Goal: Task Accomplishment & Management: Manage account settings

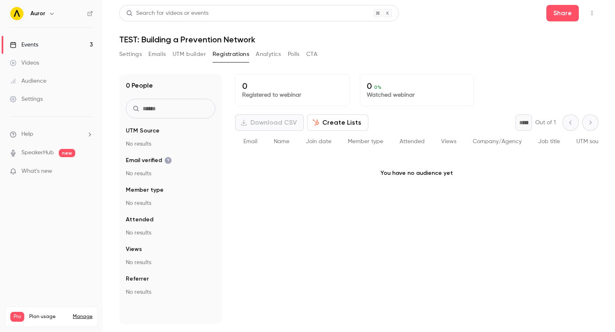
click at [435, 243] on div "0 Registered to webinar 0 0 % Watched webinar Download CSV Create Lists * Out o…" at bounding box center [417, 199] width 364 height 250
click at [561, 17] on button "Share" at bounding box center [563, 13] width 32 height 16
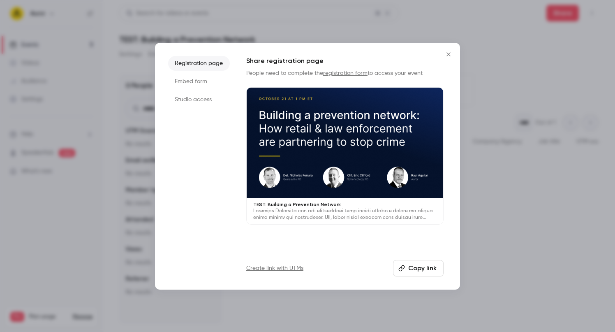
click at [415, 270] on button "Copy link" at bounding box center [418, 268] width 51 height 16
click at [449, 53] on icon "Close" at bounding box center [449, 54] width 4 height 4
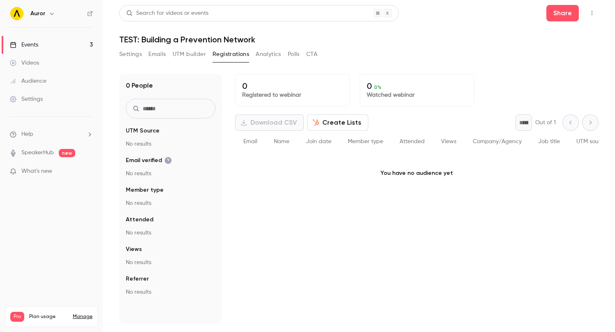
click at [407, 52] on div "Settings Emails UTM builder Registrations Analytics Polls CTA" at bounding box center [358, 56] width 479 height 16
click at [398, 69] on div "0 People UTM Source No results Email verified No results Member type No results…" at bounding box center [358, 193] width 479 height 259
click at [567, 18] on button "Share" at bounding box center [563, 13] width 32 height 16
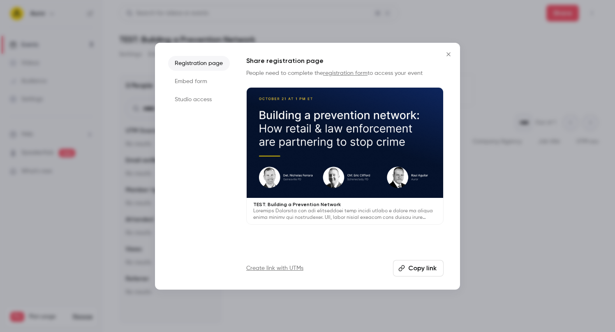
click at [534, 113] on div at bounding box center [307, 166] width 615 height 332
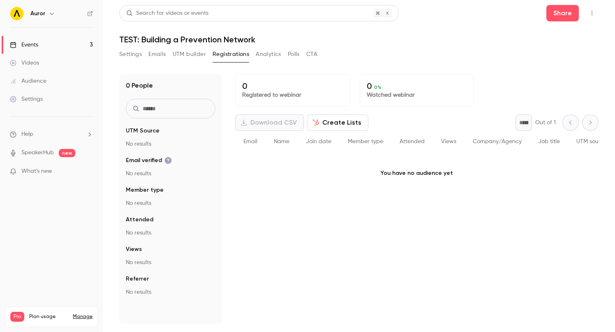
click at [125, 58] on button "Settings" at bounding box center [130, 54] width 23 height 13
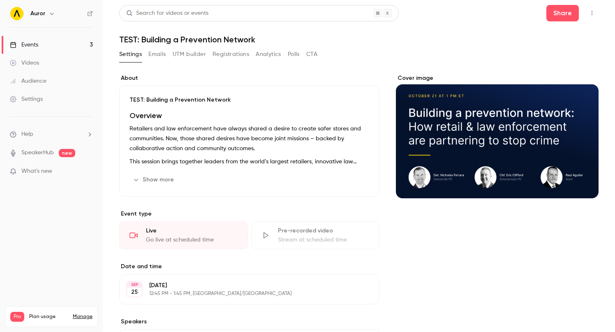
click at [595, 12] on button "button" at bounding box center [592, 13] width 13 height 13
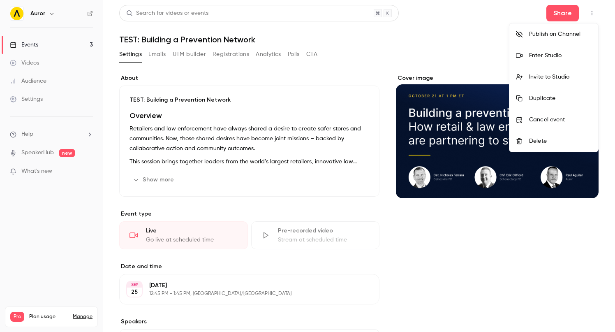
click at [561, 49] on li "Enter Studio" at bounding box center [554, 55] width 89 height 21
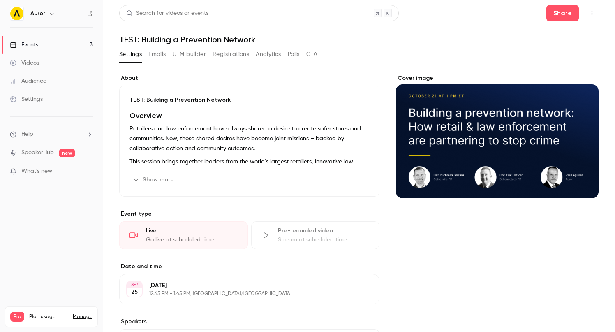
click at [473, 30] on header "Search for videos or events Share TEST: Building a Prevention Network" at bounding box center [358, 24] width 479 height 39
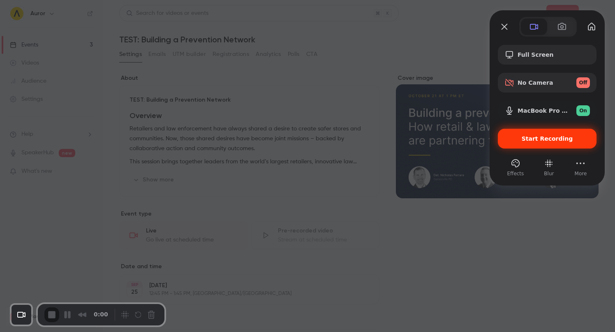
click at [531, 139] on span "Start Recording" at bounding box center [547, 138] width 51 height 7
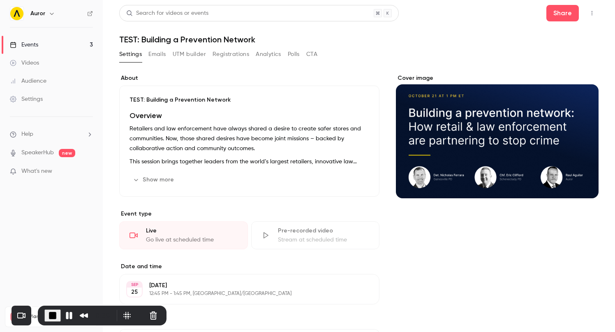
drag, startPoint x: 31, startPoint y: 44, endPoint x: 40, endPoint y: 44, distance: 8.6
click at [31, 44] on div "Events" at bounding box center [24, 45] width 28 height 8
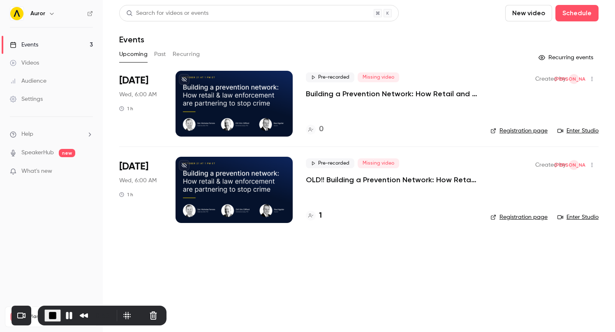
click at [163, 51] on button "Past" at bounding box center [160, 54] width 12 height 13
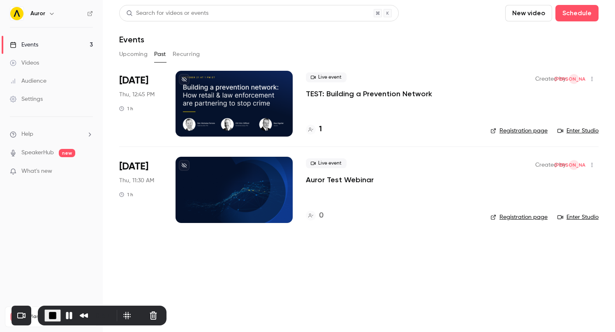
click at [271, 90] on div at bounding box center [234, 104] width 117 height 66
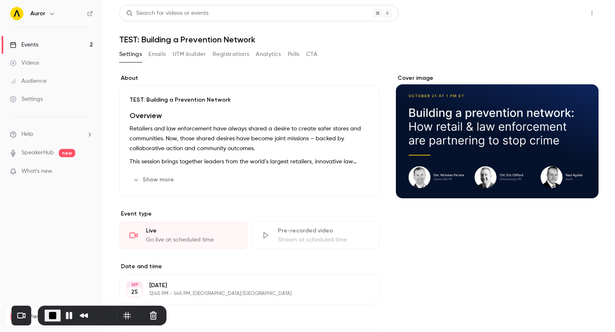
click at [563, 15] on button "Share" at bounding box center [563, 13] width 32 height 16
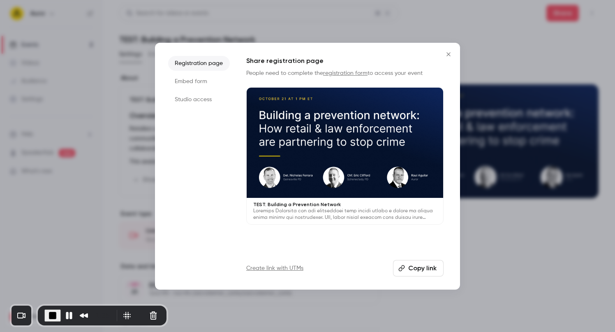
click at [424, 267] on button "Copy link" at bounding box center [418, 268] width 51 height 16
click at [189, 98] on li "Studio access" at bounding box center [199, 99] width 62 height 15
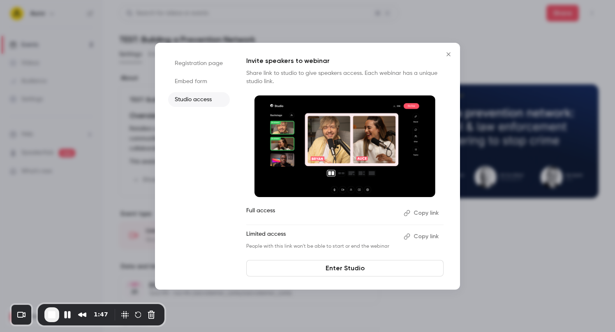
click at [414, 119] on img at bounding box center [345, 146] width 181 height 102
click at [417, 215] on button "Copy link" at bounding box center [422, 212] width 43 height 13
click at [450, 54] on icon "Close" at bounding box center [449, 54] width 10 height 7
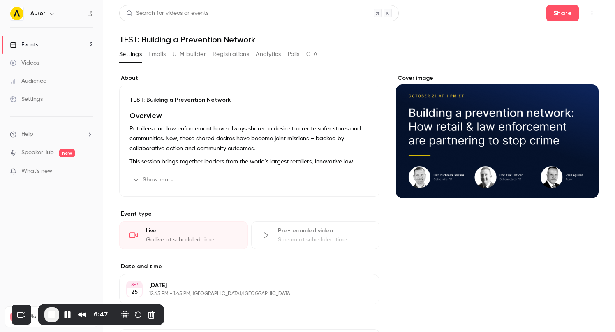
click at [262, 55] on button "Analytics" at bounding box center [268, 54] width 25 height 13
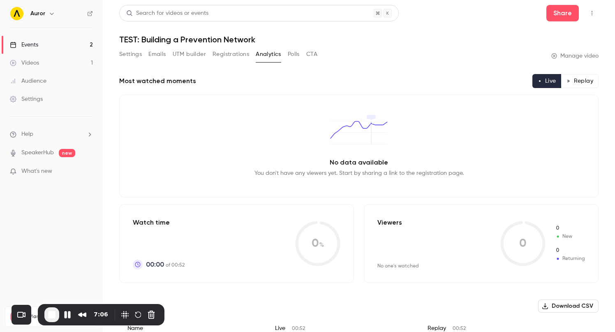
click at [561, 54] on link "Manage video" at bounding box center [574, 56] width 47 height 8
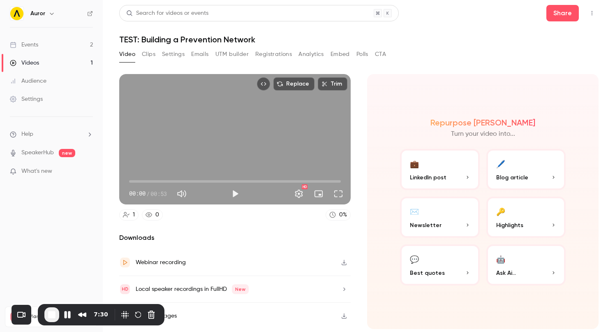
click at [50, 48] on link "Events 2" at bounding box center [51, 45] width 103 height 18
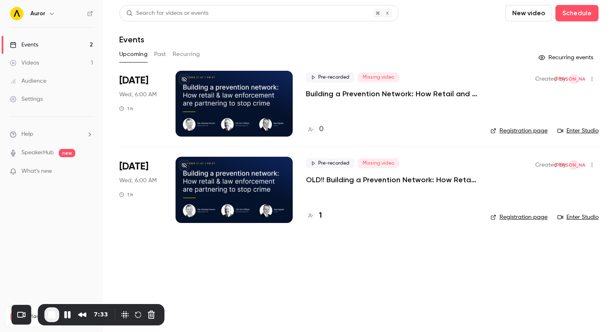
click at [232, 86] on div at bounding box center [234, 104] width 117 height 66
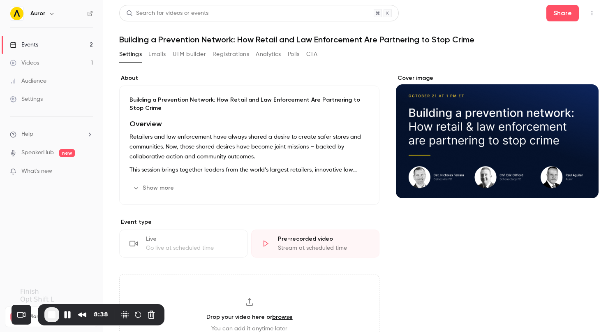
click at [53, 315] on span "End Recording" at bounding box center [52, 315] width 10 height 10
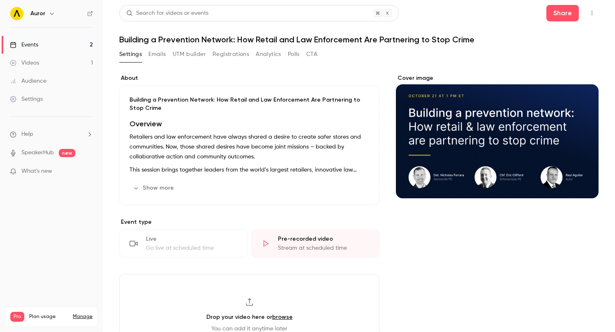
click at [229, 53] on button "Registrations" at bounding box center [231, 54] width 37 height 13
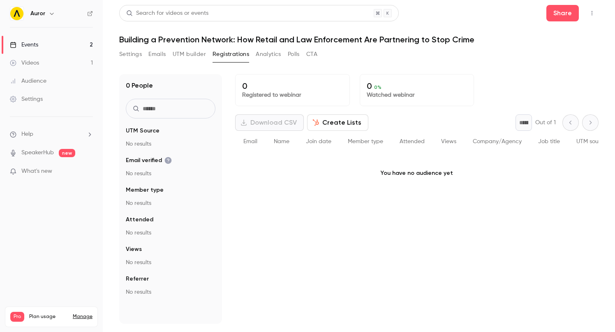
click at [323, 123] on button "Create Lists" at bounding box center [337, 122] width 61 height 16
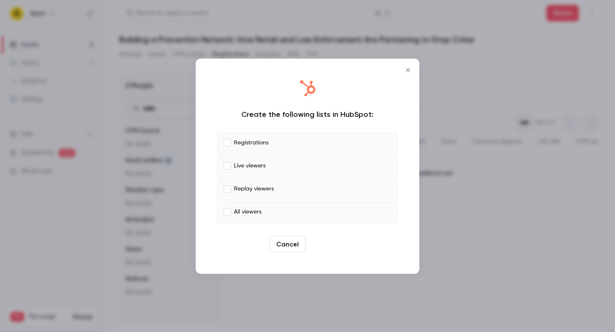
click at [334, 242] on button "Create" at bounding box center [327, 244] width 37 height 16
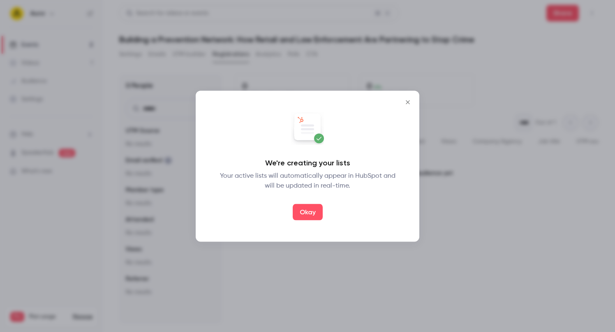
click at [368, 216] on div "Okay" at bounding box center [307, 212] width 181 height 16
click at [306, 213] on button "Okay" at bounding box center [308, 212] width 30 height 16
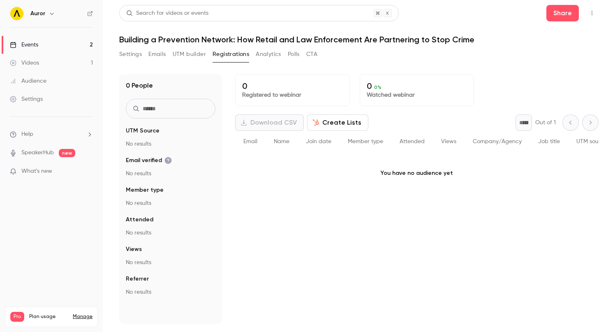
click at [344, 124] on button "Create Lists" at bounding box center [337, 122] width 61 height 16
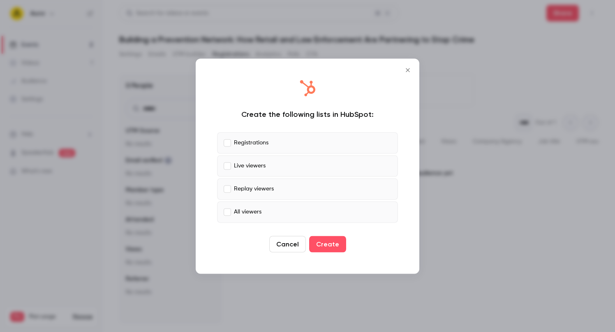
click at [407, 68] on icon "Close" at bounding box center [408, 70] width 10 height 7
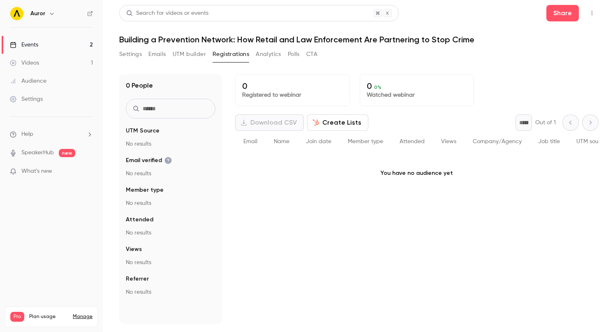
click at [591, 15] on icon "button" at bounding box center [592, 13] width 7 height 6
click at [495, 19] on div at bounding box center [307, 166] width 615 height 332
click at [564, 10] on button "Share" at bounding box center [563, 13] width 32 height 16
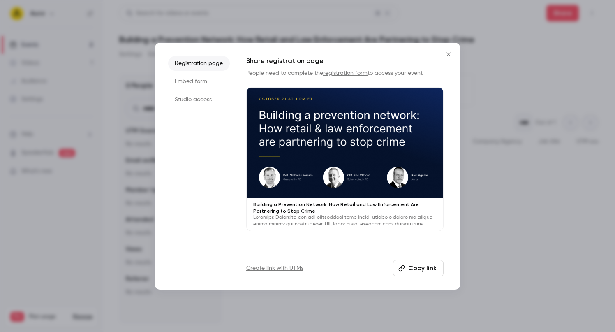
drag, startPoint x: 403, startPoint y: 264, endPoint x: 507, endPoint y: 82, distance: 209.8
click at [404, 264] on button "Copy link" at bounding box center [418, 268] width 51 height 16
click at [447, 54] on icon "Close" at bounding box center [449, 54] width 10 height 7
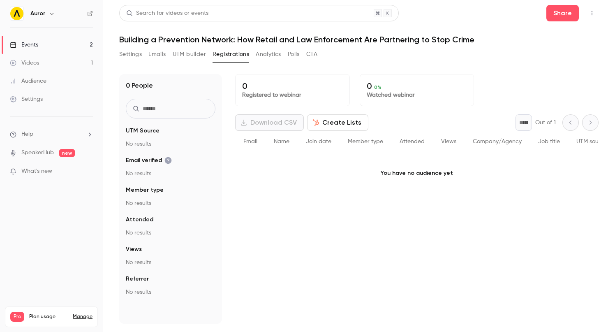
click at [275, 69] on div "0 People UTM Source No results Email verified No results Member type No results…" at bounding box center [358, 193] width 479 height 259
click at [248, 218] on div "0 Registered to webinar 0 0 % Watched webinar Download CSV Create Lists * Out o…" at bounding box center [417, 199] width 364 height 250
click at [256, 213] on div "0 Registered to webinar 0 0 % Watched webinar Download CSV Create Lists * Out o…" at bounding box center [417, 199] width 364 height 250
click at [265, 218] on div "0 Registered to webinar 0 0 % Watched webinar Download CSV Create Lists * Out o…" at bounding box center [417, 199] width 364 height 250
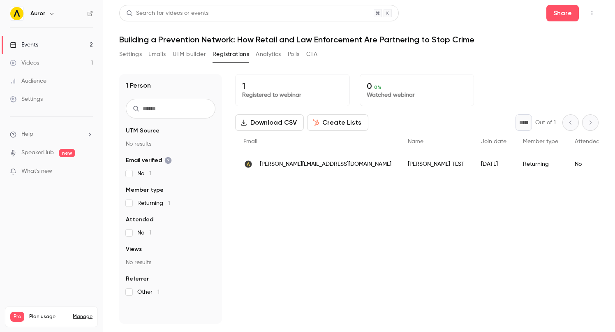
click at [130, 55] on button "Settings" at bounding box center [130, 54] width 23 height 13
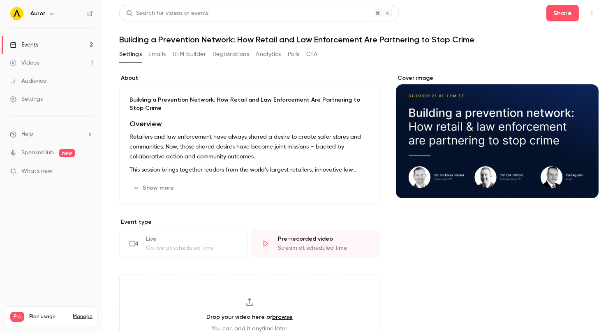
click at [48, 63] on link "Videos 1" at bounding box center [51, 63] width 103 height 18
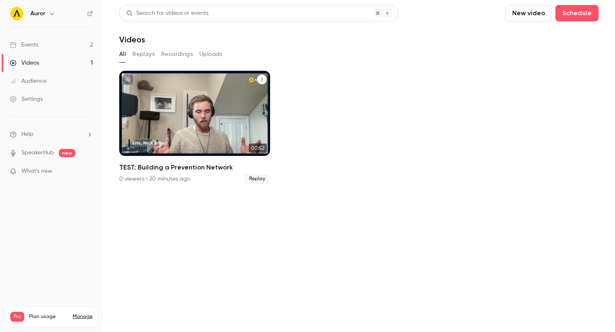
click at [175, 103] on div "TEST: Building a Prevention Network" at bounding box center [194, 113] width 151 height 85
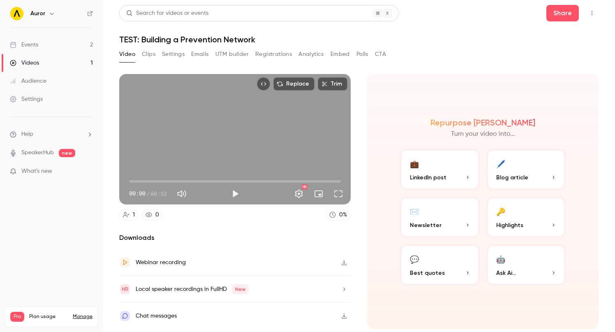
click at [166, 56] on button "Settings" at bounding box center [173, 54] width 23 height 13
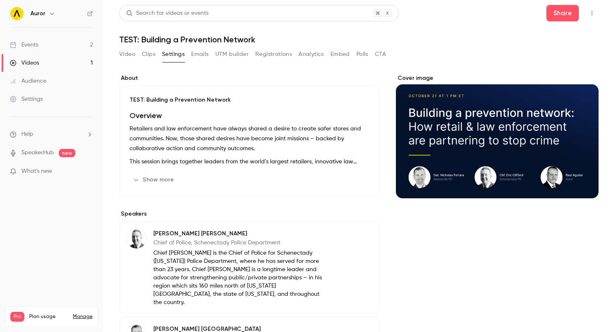
click at [121, 55] on button "Video" at bounding box center [127, 54] width 16 height 13
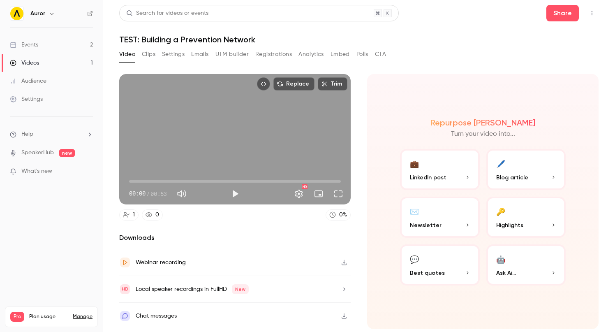
click at [360, 54] on button "Polls" at bounding box center [363, 54] width 12 height 13
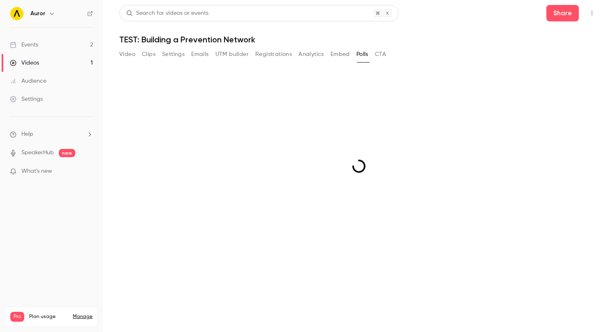
click at [342, 54] on button "Embed" at bounding box center [340, 54] width 19 height 13
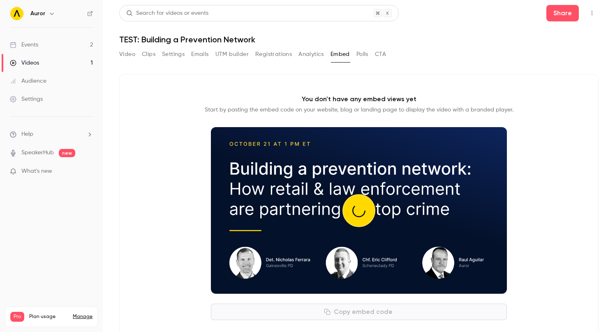
click at [593, 12] on icon "Top Bar Actions" at bounding box center [592, 13] width 7 height 6
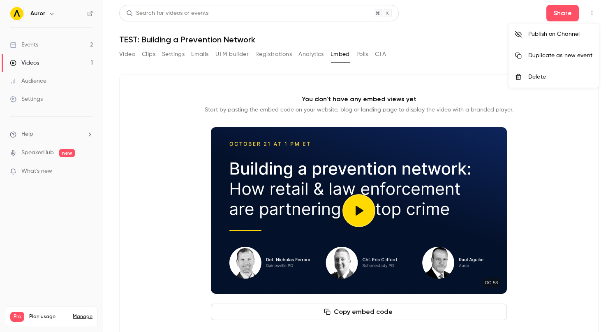
click at [518, 35] on icon at bounding box center [518, 34] width 7 height 7
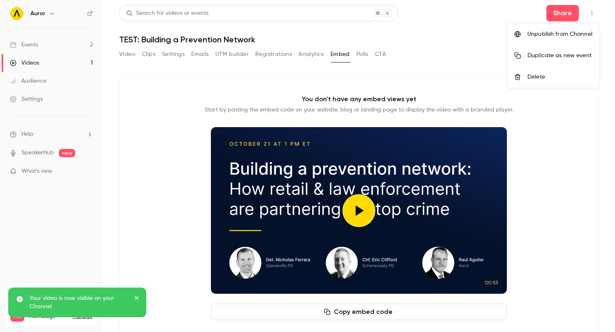
click at [536, 35] on div "Unpublish from Channel" at bounding box center [560, 34] width 65 height 8
click at [133, 52] on div at bounding box center [307, 166] width 615 height 332
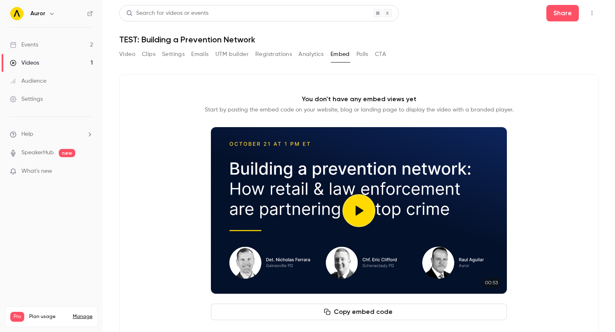
click at [131, 54] on button "Video" at bounding box center [127, 54] width 16 height 13
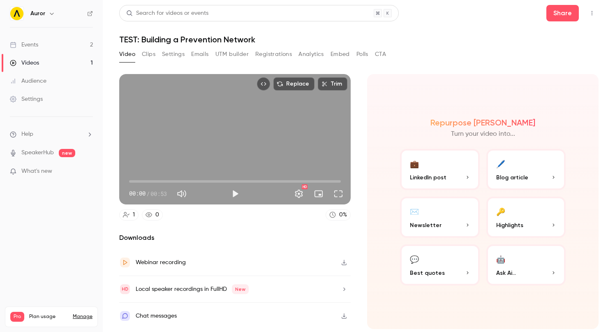
click at [456, 162] on button "💼 LinkedIn post" at bounding box center [440, 169] width 80 height 41
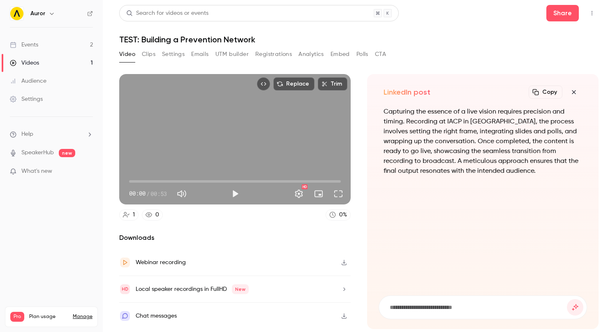
click at [571, 91] on icon "button" at bounding box center [574, 92] width 10 height 7
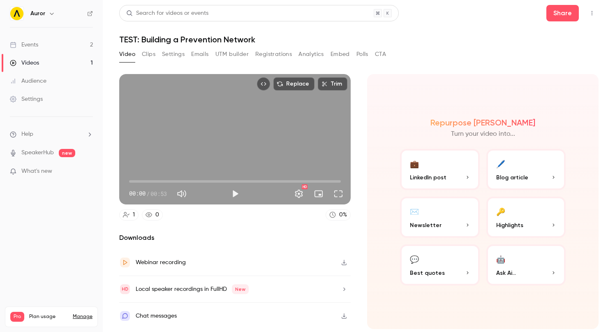
click at [522, 222] on span "Highlights" at bounding box center [509, 225] width 27 height 9
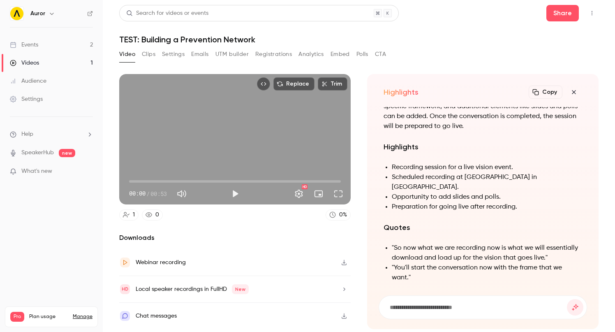
scroll to position [-195, 0]
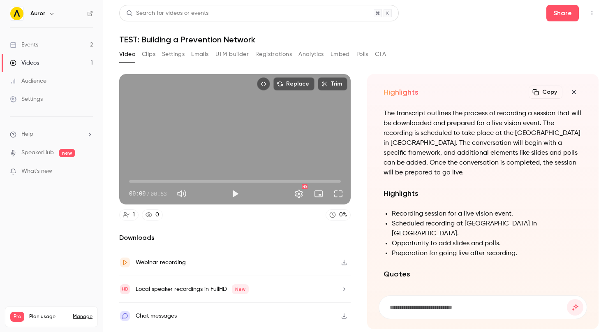
click at [574, 93] on icon "button" at bounding box center [574, 92] width 4 height 4
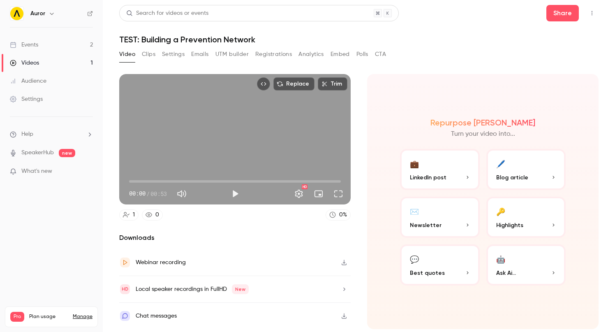
click at [446, 280] on button "💬 Best quotes" at bounding box center [440, 264] width 80 height 41
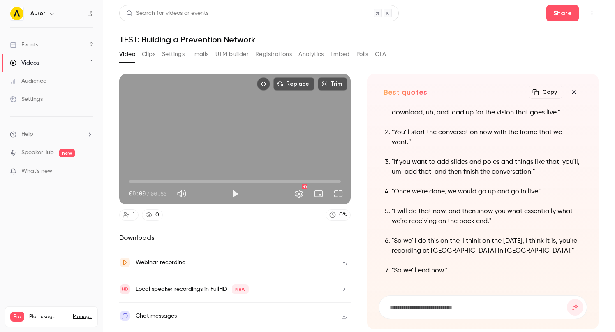
click at [574, 90] on icon "button" at bounding box center [574, 92] width 10 height 7
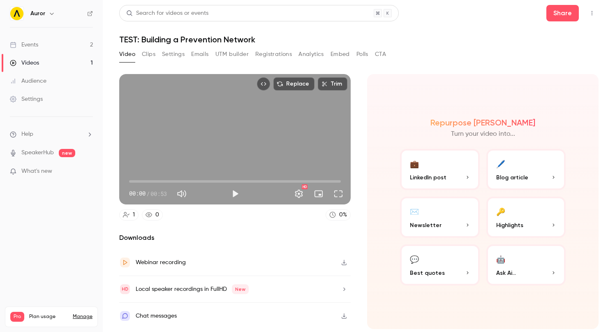
click at [177, 221] on div "Replace Trim 00:00 00:00 / 00:53 HD 1 0 0 % Downloads Webinar recording Local s…" at bounding box center [235, 201] width 232 height 255
click at [38, 46] on link "Events 2" at bounding box center [51, 45] width 103 height 18
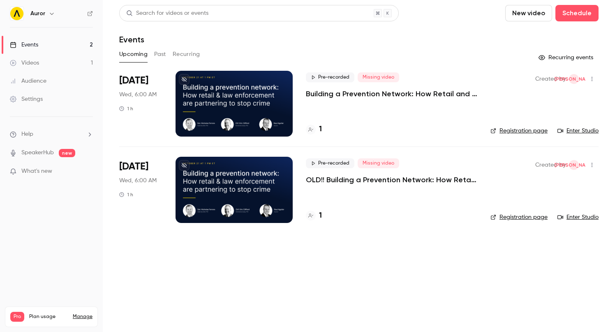
click at [274, 102] on div at bounding box center [234, 104] width 117 height 66
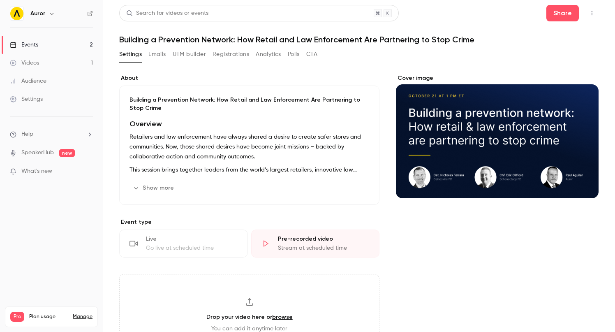
click at [40, 45] on link "Events 2" at bounding box center [51, 45] width 103 height 18
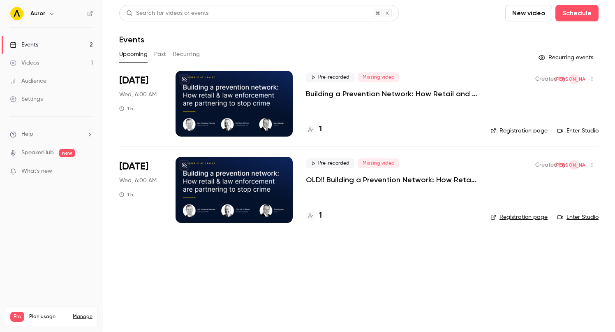
click at [460, 187] on div "Pre-recorded Missing video OLD!! Building a Prevention Network: How Retail and …" at bounding box center [391, 190] width 171 height 66
click at [457, 181] on p "OLD!! Building a Prevention Network: How Retail and Law Enforcement Are Partner…" at bounding box center [391, 180] width 171 height 10
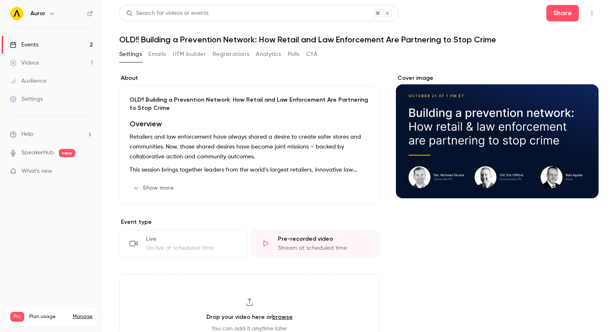
click at [160, 41] on h1 "OLD!! Building a Prevention Network: How Retail and Law Enforcement Are Partner…" at bounding box center [358, 40] width 479 height 10
click at [165, 103] on p "OLD!! Building a Prevention Network: How Retail and Law Enforcement Are Partner…" at bounding box center [250, 104] width 240 height 16
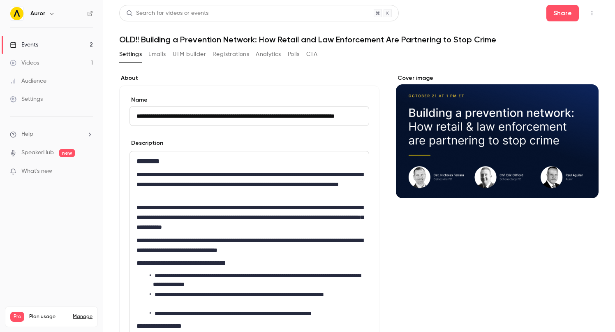
scroll to position [0, 35]
drag, startPoint x: 154, startPoint y: 115, endPoint x: 194, endPoint y: 118, distance: 40.0
click at [154, 115] on input "**********" at bounding box center [250, 116] width 240 height 20
drag, startPoint x: 164, startPoint y: 115, endPoint x: 354, endPoint y: 120, distance: 190.1
click at [354, 120] on input "**********" at bounding box center [250, 116] width 240 height 20
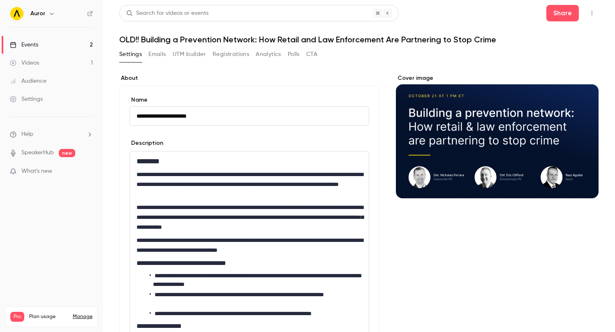
scroll to position [0, 0]
type input "**********"
click at [262, 75] on label "About" at bounding box center [249, 78] width 260 height 8
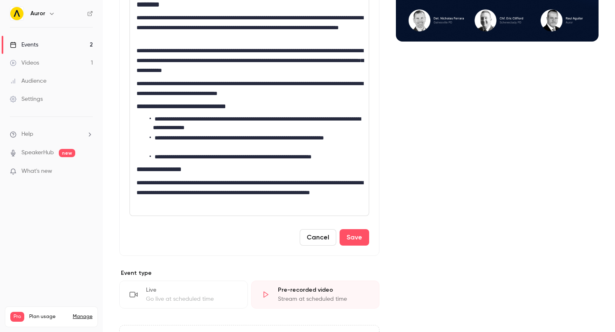
scroll to position [201, 0]
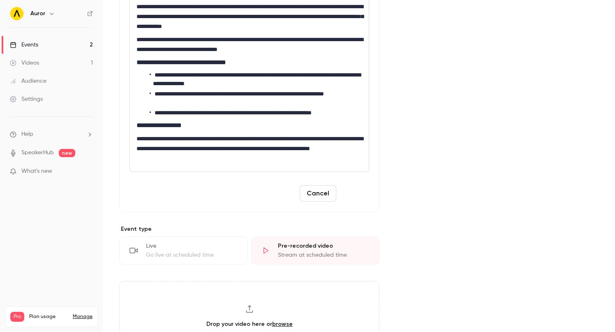
click at [353, 193] on button "Save" at bounding box center [355, 193] width 30 height 16
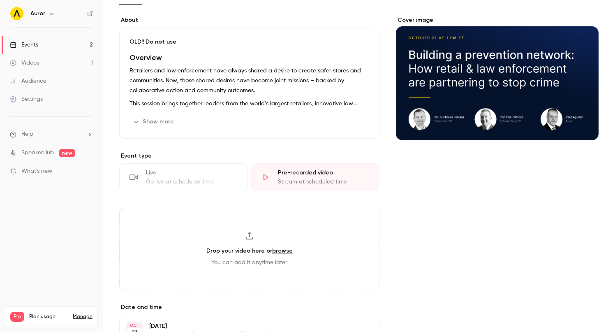
scroll to position [0, 0]
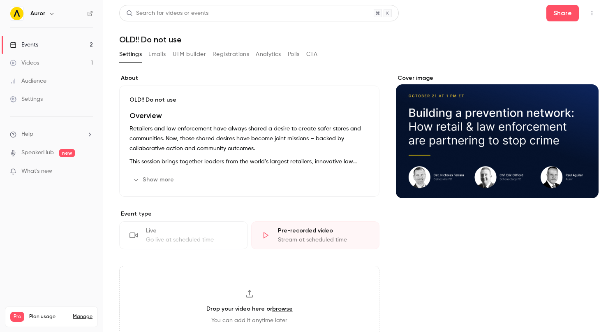
click at [42, 48] on link "Events 2" at bounding box center [51, 45] width 103 height 18
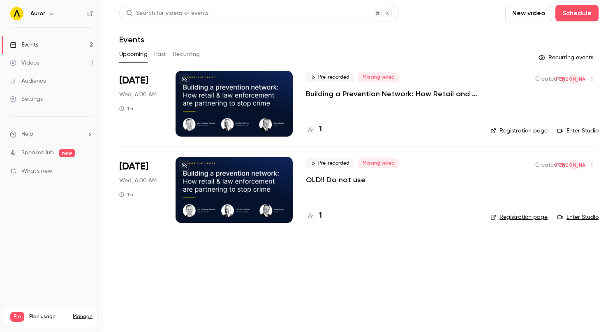
click at [278, 95] on div at bounding box center [234, 104] width 117 height 66
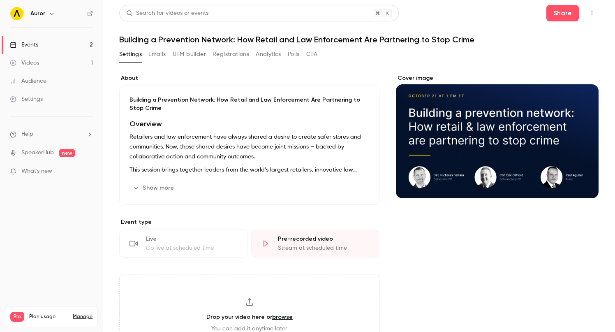
click at [193, 56] on button "UTM builder" at bounding box center [189, 54] width 33 height 13
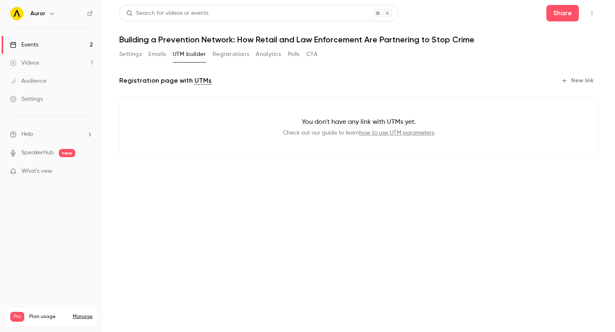
click at [132, 56] on button "Settings" at bounding box center [130, 54] width 23 height 13
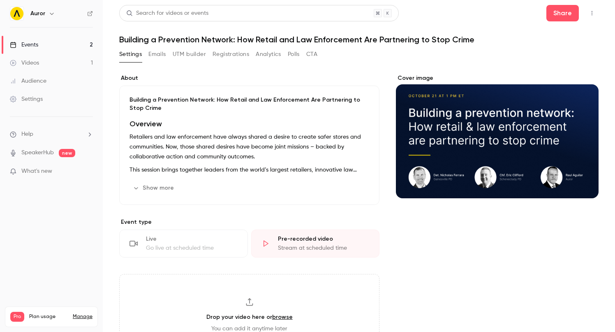
click at [241, 55] on button "Registrations" at bounding box center [231, 54] width 37 height 13
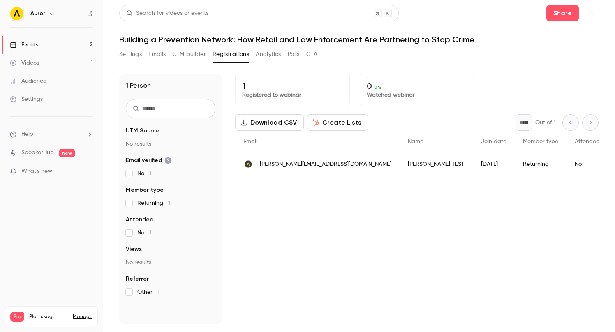
click at [131, 55] on button "Settings" at bounding box center [130, 54] width 23 height 13
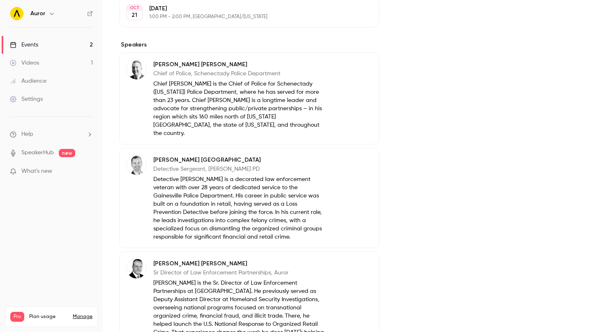
scroll to position [483, 0]
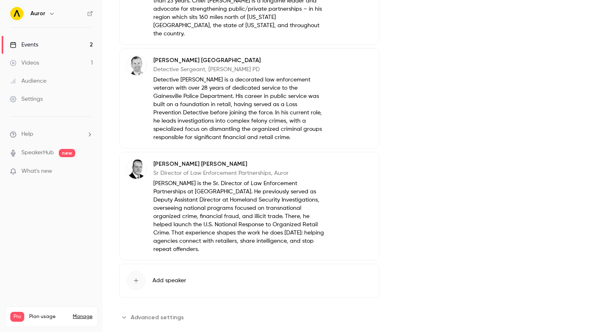
click at [140, 310] on button "Advanced settings" at bounding box center [153, 316] width 69 height 13
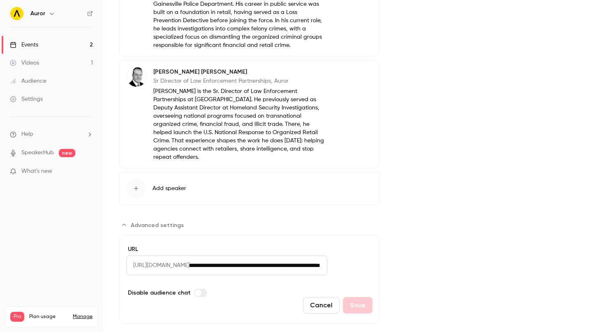
scroll to position [0, 144]
drag, startPoint x: 350, startPoint y: 248, endPoint x: 364, endPoint y: 249, distance: 14.0
click at [327, 255] on input "**********" at bounding box center [259, 265] width 138 height 20
click at [313, 255] on input "**********" at bounding box center [259, 265] width 138 height 20
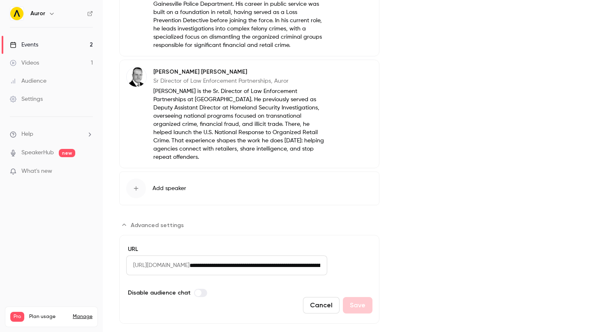
click at [243, 255] on input "**********" at bounding box center [259, 265] width 138 height 20
click at [326, 255] on input "**********" at bounding box center [259, 265] width 138 height 20
drag, startPoint x: 337, startPoint y: 248, endPoint x: 411, endPoint y: 248, distance: 74.0
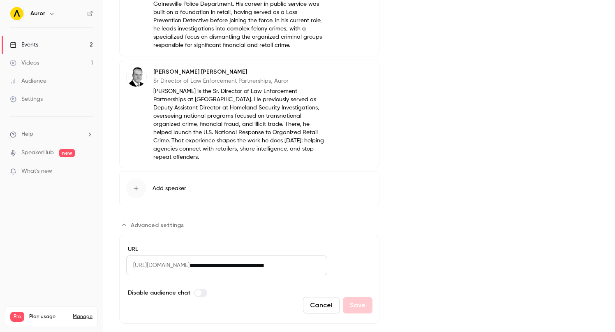
scroll to position [0, 0]
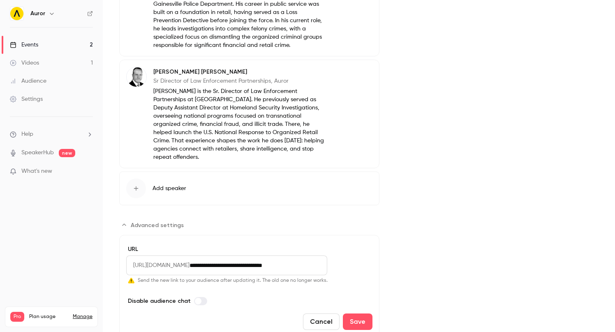
type input "**********"
click at [310, 280] on form "**********" at bounding box center [249, 287] width 260 height 105
click at [358, 313] on button "Save" at bounding box center [358, 321] width 30 height 16
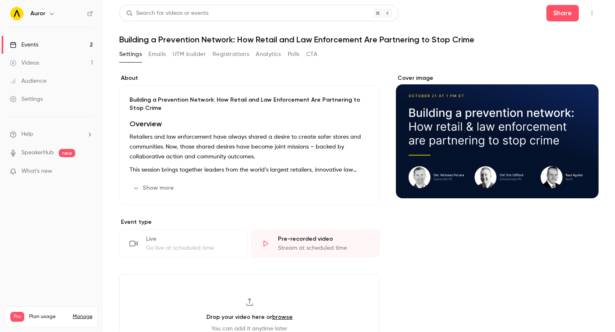
click at [190, 54] on button "UTM builder" at bounding box center [189, 54] width 33 height 13
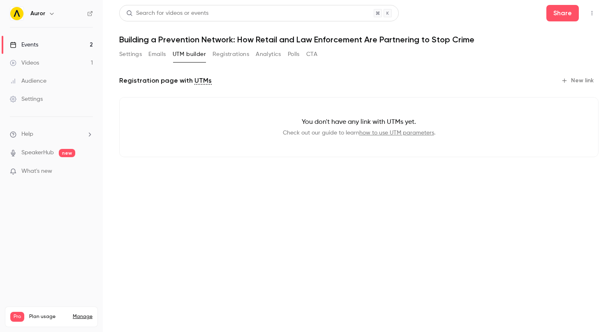
click at [386, 134] on link "how to use UTM parameters" at bounding box center [396, 133] width 75 height 6
click at [575, 78] on button "New link" at bounding box center [578, 80] width 41 height 13
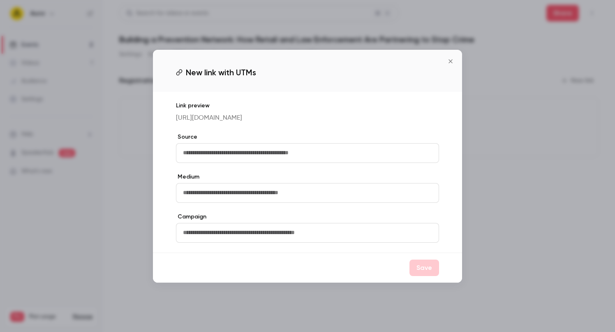
click at [246, 154] on input "text" at bounding box center [307, 153] width 263 height 20
click at [216, 158] on input "********" at bounding box center [307, 153] width 263 height 20
type input "********"
click at [220, 198] on input "text" at bounding box center [307, 193] width 263 height 20
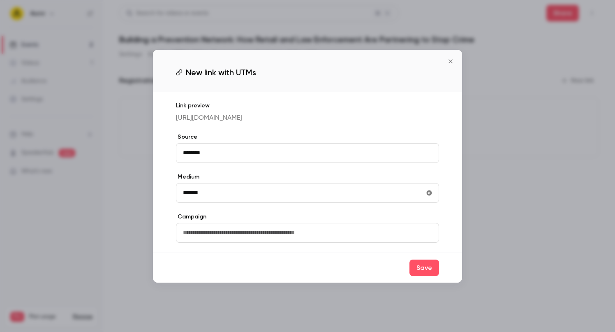
type input "*******"
click at [223, 213] on div "Link preview https://watch.getcontrast.io/register/auror-building-a-prevention-…" at bounding box center [307, 172] width 309 height 161
click at [205, 236] on input "text" at bounding box center [307, 233] width 263 height 20
type input "**********"
click at [217, 219] on div "**********" at bounding box center [307, 172] width 309 height 161
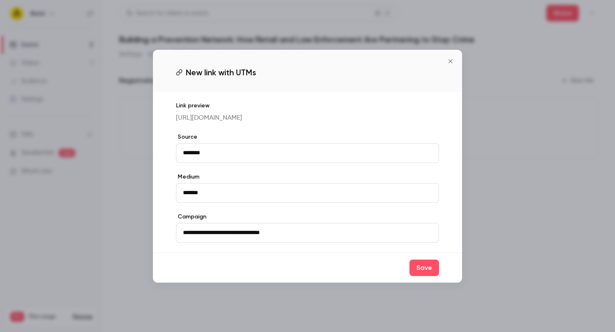
click at [414, 276] on button "Save" at bounding box center [425, 267] width 30 height 16
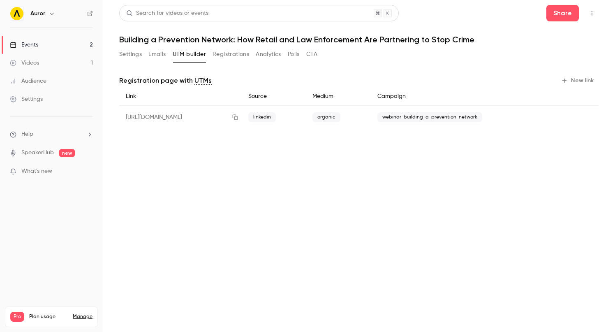
click at [574, 79] on button "New link" at bounding box center [578, 80] width 41 height 13
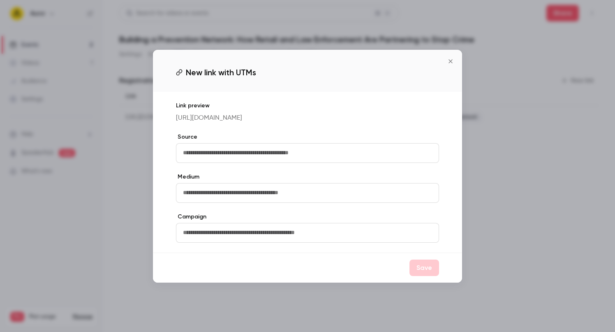
click at [246, 155] on input "text" at bounding box center [307, 153] width 263 height 20
type input "********"
click at [212, 192] on input "text" at bounding box center [307, 193] width 263 height 20
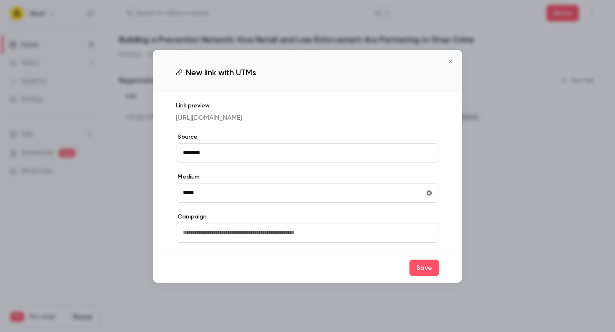
type input "*****"
click at [223, 232] on input "text" at bounding box center [307, 233] width 263 height 20
drag, startPoint x: 312, startPoint y: 113, endPoint x: 405, endPoint y: 112, distance: 93.8
click at [405, 113] on p "https://watch.getcontrast.io/register/auror-building-a-prevention-network?utm_s…" at bounding box center [307, 118] width 263 height 10
copy p "building-a-prevention-network"
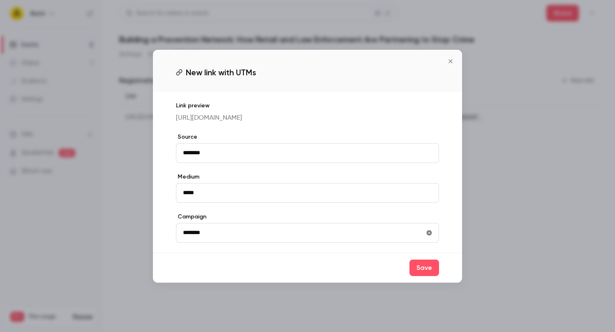
click at [208, 240] on input "********" at bounding box center [307, 233] width 263 height 20
paste input "**********"
type input "**********"
click at [246, 221] on label "Campaign" at bounding box center [307, 217] width 263 height 8
click at [417, 276] on button "Save" at bounding box center [425, 267] width 30 height 16
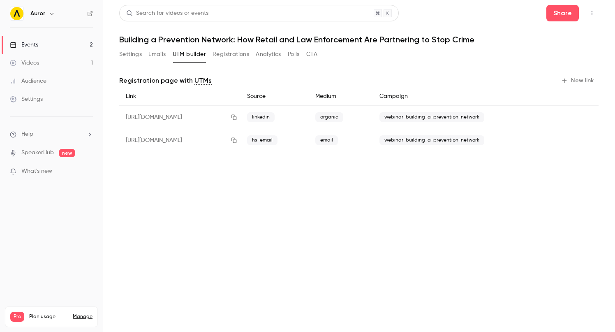
click at [567, 79] on icon "button" at bounding box center [564, 80] width 7 height 7
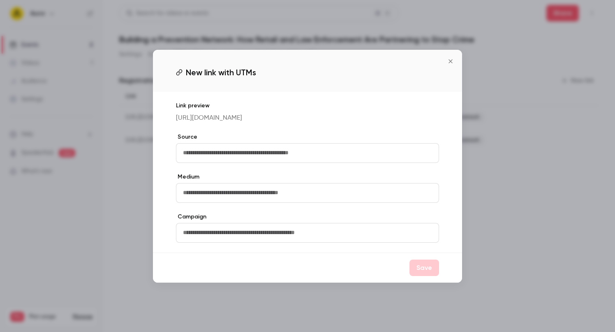
click at [316, 158] on input "text" at bounding box center [307, 153] width 263 height 20
click at [450, 60] on icon "Close" at bounding box center [451, 61] width 10 height 7
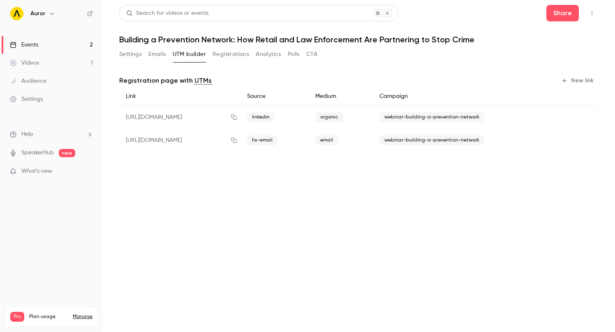
click at [234, 53] on button "Registrations" at bounding box center [231, 54] width 37 height 13
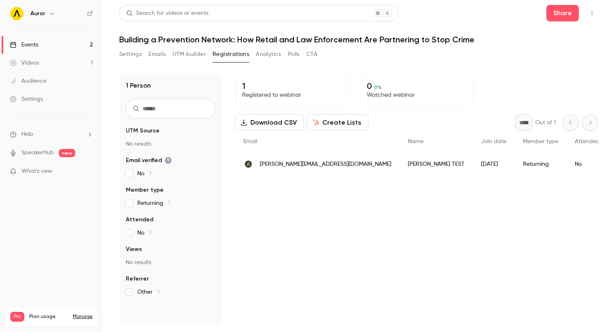
click at [185, 51] on button "UTM builder" at bounding box center [189, 54] width 33 height 13
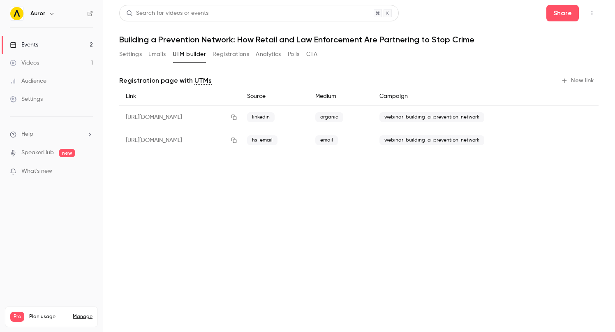
click at [131, 53] on button "Settings" at bounding box center [130, 54] width 23 height 13
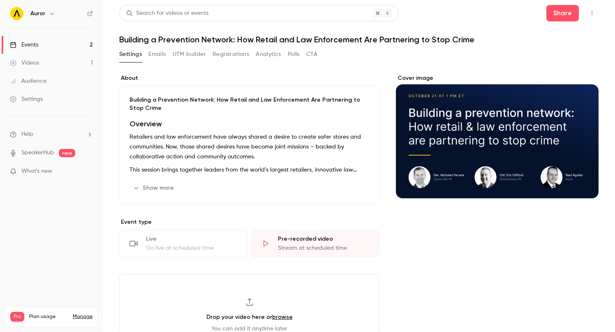
click at [154, 52] on button "Emails" at bounding box center [156, 54] width 17 height 13
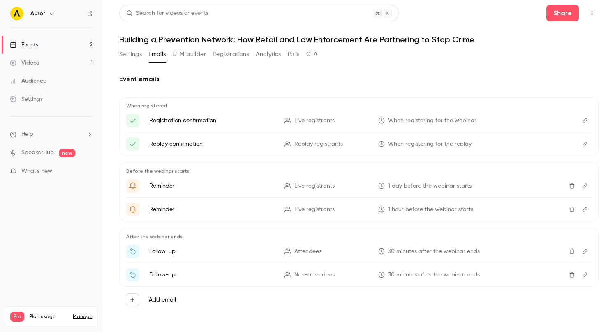
click at [584, 119] on icon "Edit" at bounding box center [585, 121] width 7 height 6
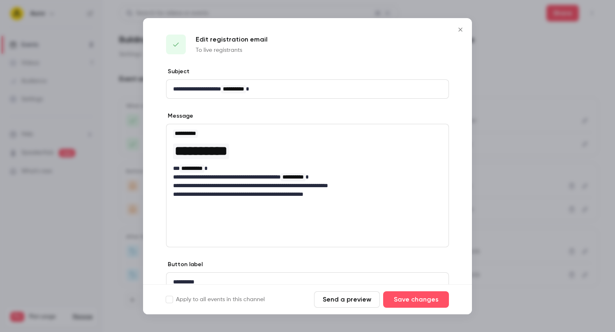
click at [350, 194] on p "**********" at bounding box center [307, 194] width 269 height 9
drag, startPoint x: 278, startPoint y: 202, endPoint x: 174, endPoint y: 202, distance: 104.0
click at [174, 202] on p "**********" at bounding box center [307, 203] width 269 height 9
click at [455, 30] on button "Close" at bounding box center [460, 29] width 16 height 16
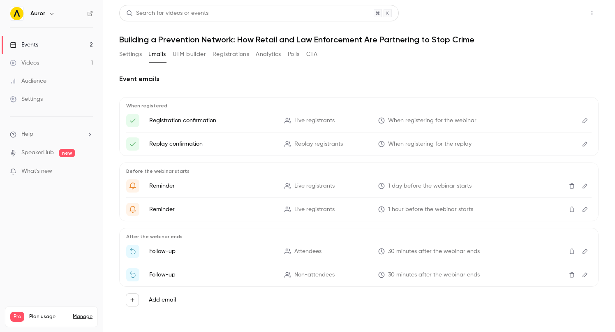
click at [565, 13] on button "Share" at bounding box center [563, 13] width 32 height 16
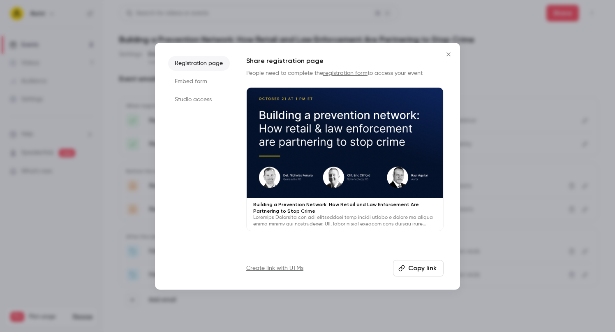
click at [416, 268] on button "Copy link" at bounding box center [418, 268] width 51 height 16
click at [450, 53] on icon "Close" at bounding box center [449, 54] width 10 height 7
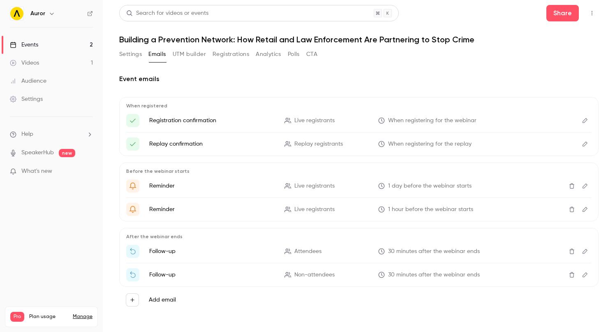
click at [231, 57] on button "Registrations" at bounding box center [231, 54] width 37 height 13
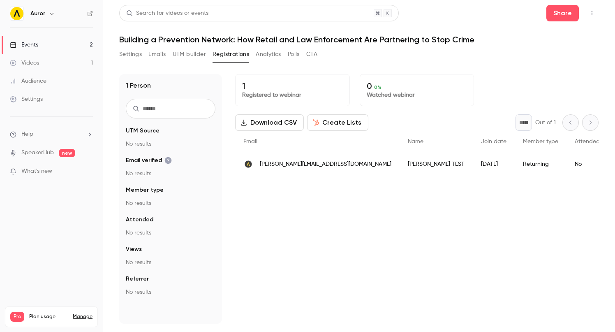
click at [331, 122] on button "Create Lists" at bounding box center [337, 122] width 61 height 16
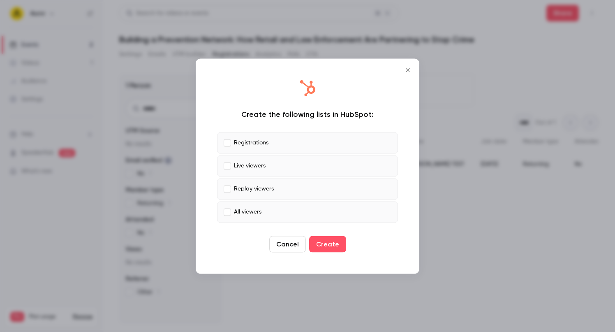
click at [410, 69] on icon "Close" at bounding box center [408, 70] width 10 height 7
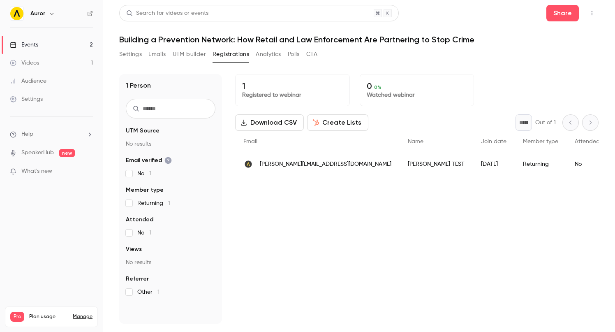
click at [40, 63] on link "Videos 1" at bounding box center [51, 63] width 103 height 18
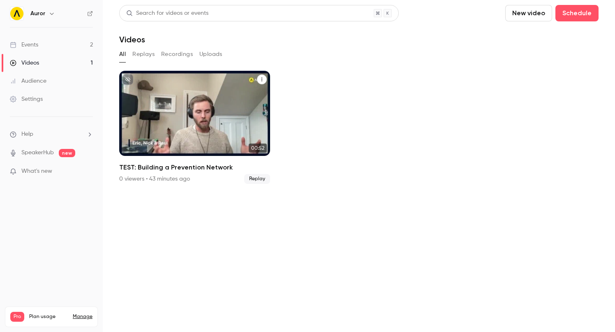
click at [203, 109] on div "TEST: Building a Prevention Network" at bounding box center [194, 113] width 151 height 85
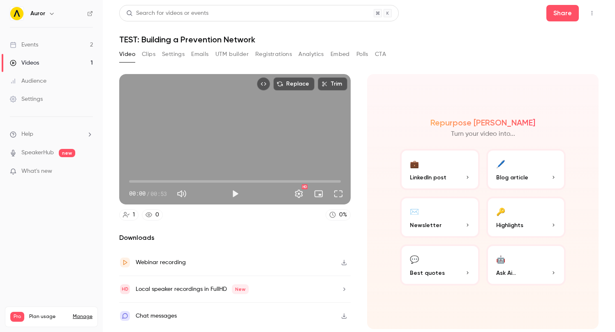
click at [300, 54] on button "Analytics" at bounding box center [311, 54] width 25 height 13
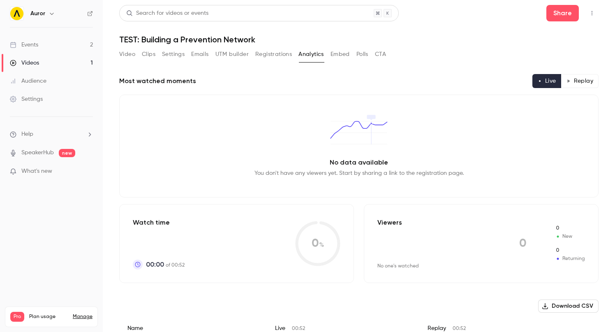
click at [363, 56] on button "Polls" at bounding box center [363, 54] width 12 height 13
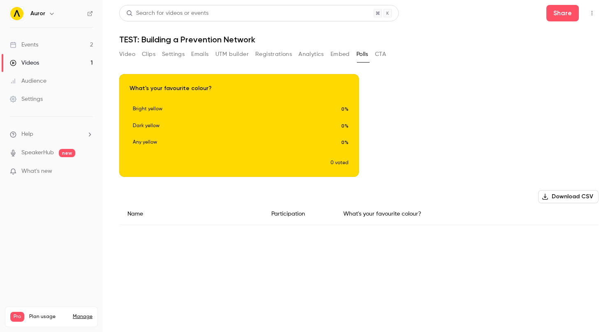
click at [339, 56] on button "Embed" at bounding box center [340, 54] width 19 height 13
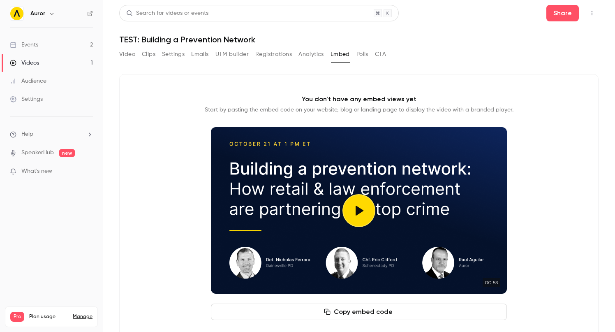
scroll to position [21, 0]
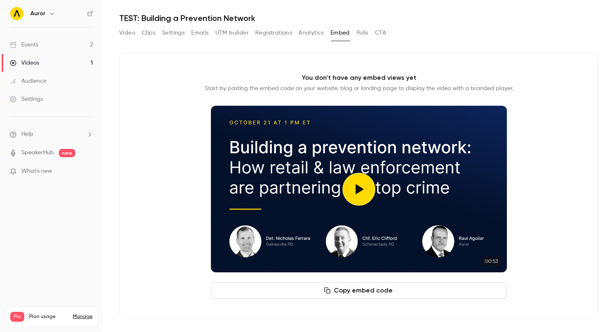
click at [315, 35] on button "Analytics" at bounding box center [311, 32] width 25 height 13
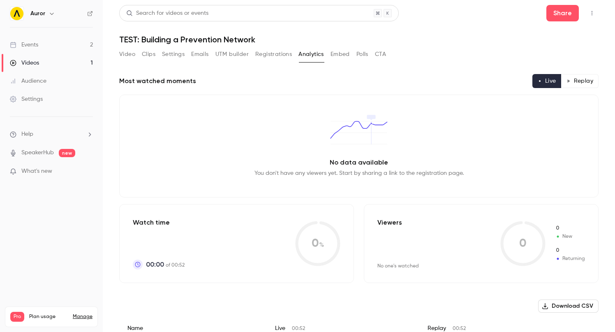
click at [378, 56] on button "CTA" at bounding box center [380, 54] width 11 height 13
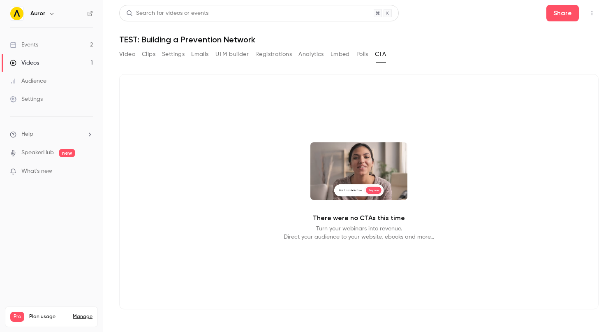
click at [110, 56] on main "Search for videos or events Share TEST: Building a Prevention Network Video Cli…" at bounding box center [359, 166] width 512 height 332
click at [122, 53] on button "Video" at bounding box center [127, 54] width 16 height 13
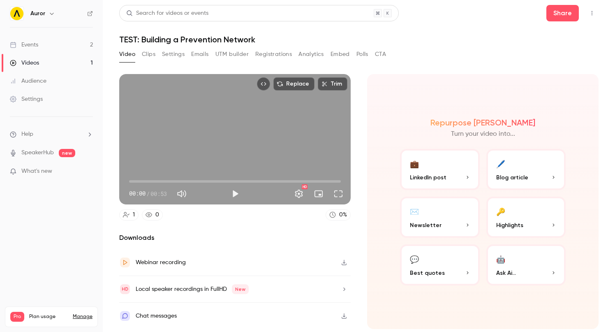
click at [39, 79] on div "Audience" at bounding box center [28, 81] width 37 height 8
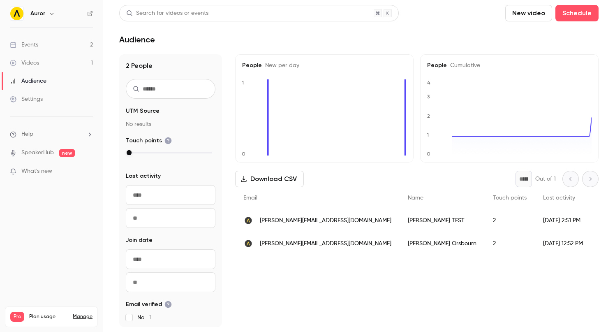
click at [40, 45] on link "Events 2" at bounding box center [51, 45] width 103 height 18
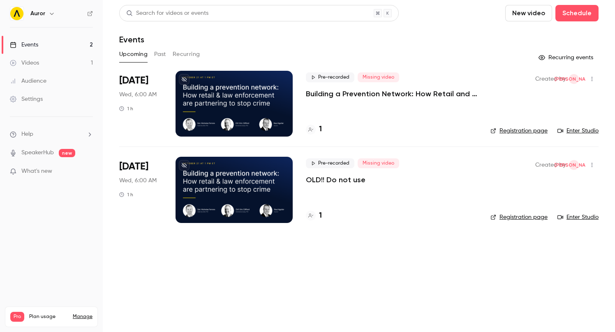
click at [266, 164] on div at bounding box center [234, 190] width 117 height 66
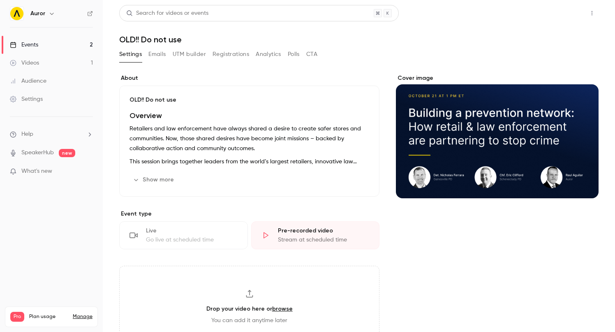
click at [573, 15] on button "Share" at bounding box center [563, 13] width 32 height 16
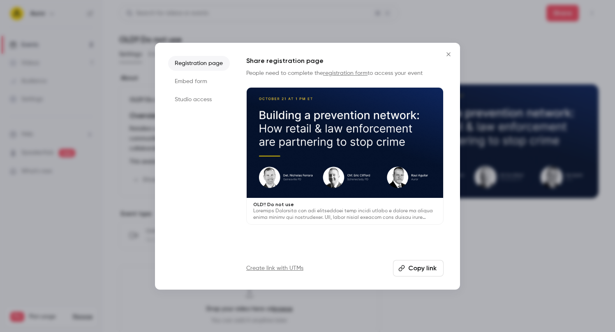
click at [196, 97] on li "Studio access" at bounding box center [199, 99] width 62 height 15
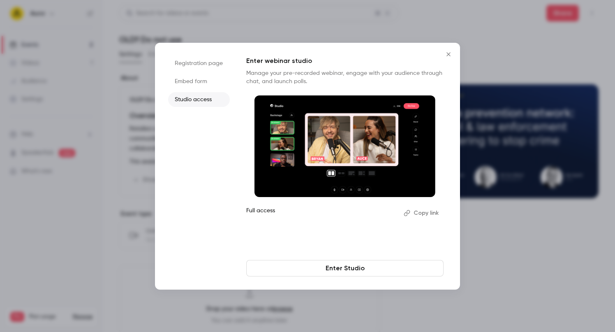
click at [447, 54] on icon "Close" at bounding box center [449, 54] width 10 height 7
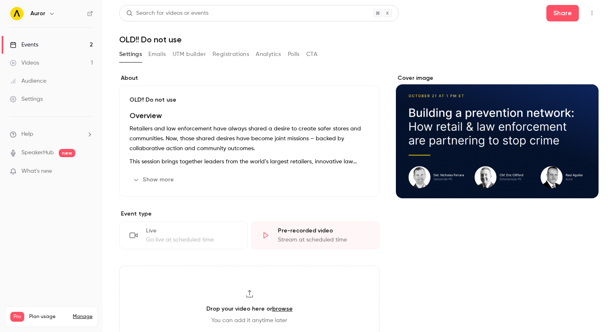
click at [62, 45] on link "Events 2" at bounding box center [51, 45] width 103 height 18
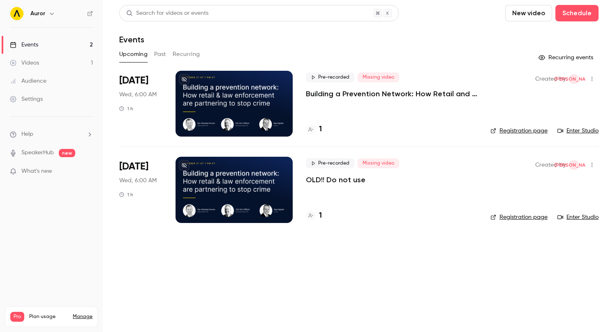
click at [248, 90] on div at bounding box center [234, 104] width 117 height 66
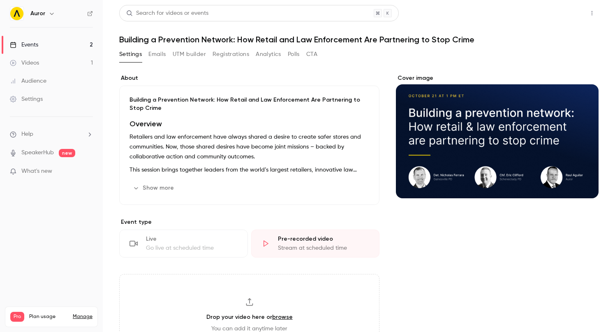
click at [564, 13] on button "Share" at bounding box center [563, 13] width 32 height 16
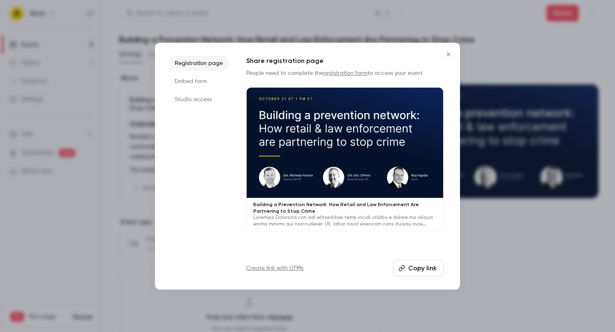
click at [192, 104] on li "Studio access" at bounding box center [199, 99] width 62 height 15
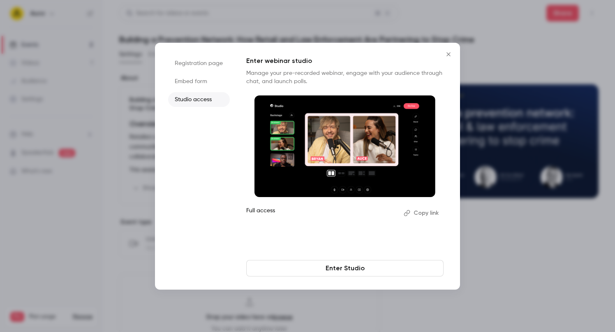
click at [449, 49] on button "Close" at bounding box center [448, 54] width 16 height 16
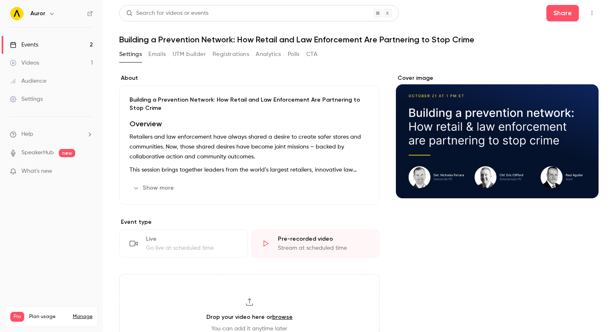
click at [39, 60] on link "Videos 1" at bounding box center [51, 63] width 103 height 18
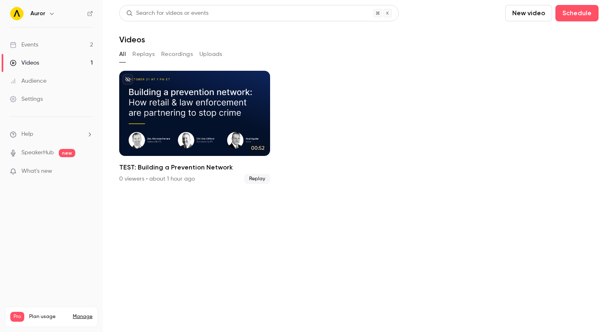
click at [25, 46] on div "Events" at bounding box center [24, 45] width 28 height 8
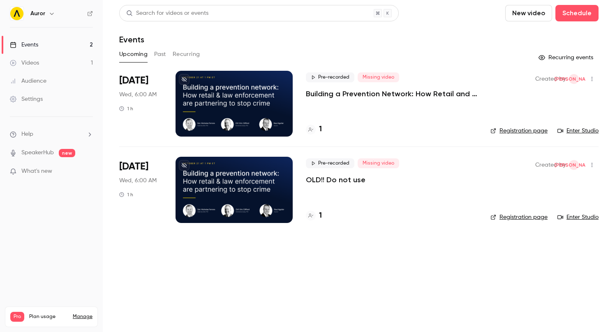
click at [532, 14] on button "New video" at bounding box center [528, 13] width 47 height 16
click at [516, 34] on icon at bounding box center [517, 35] width 7 height 7
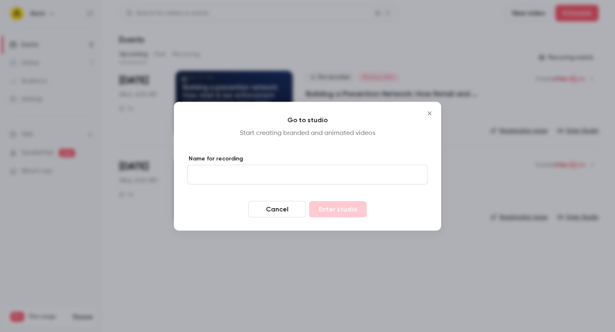
click at [431, 112] on icon "Close" at bounding box center [430, 113] width 10 height 7
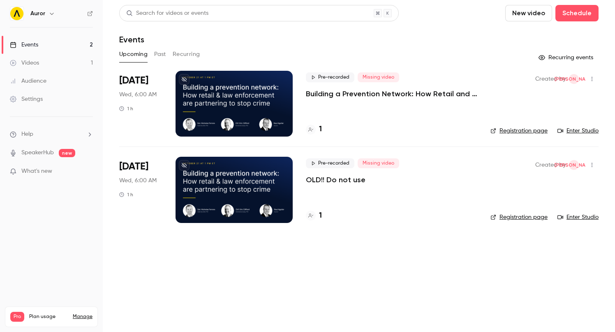
click at [419, 35] on div "Events" at bounding box center [358, 40] width 479 height 10
click at [564, 15] on button "Schedule" at bounding box center [577, 13] width 43 height 16
